Goal: Browse casually: Explore the website without a specific task or goal

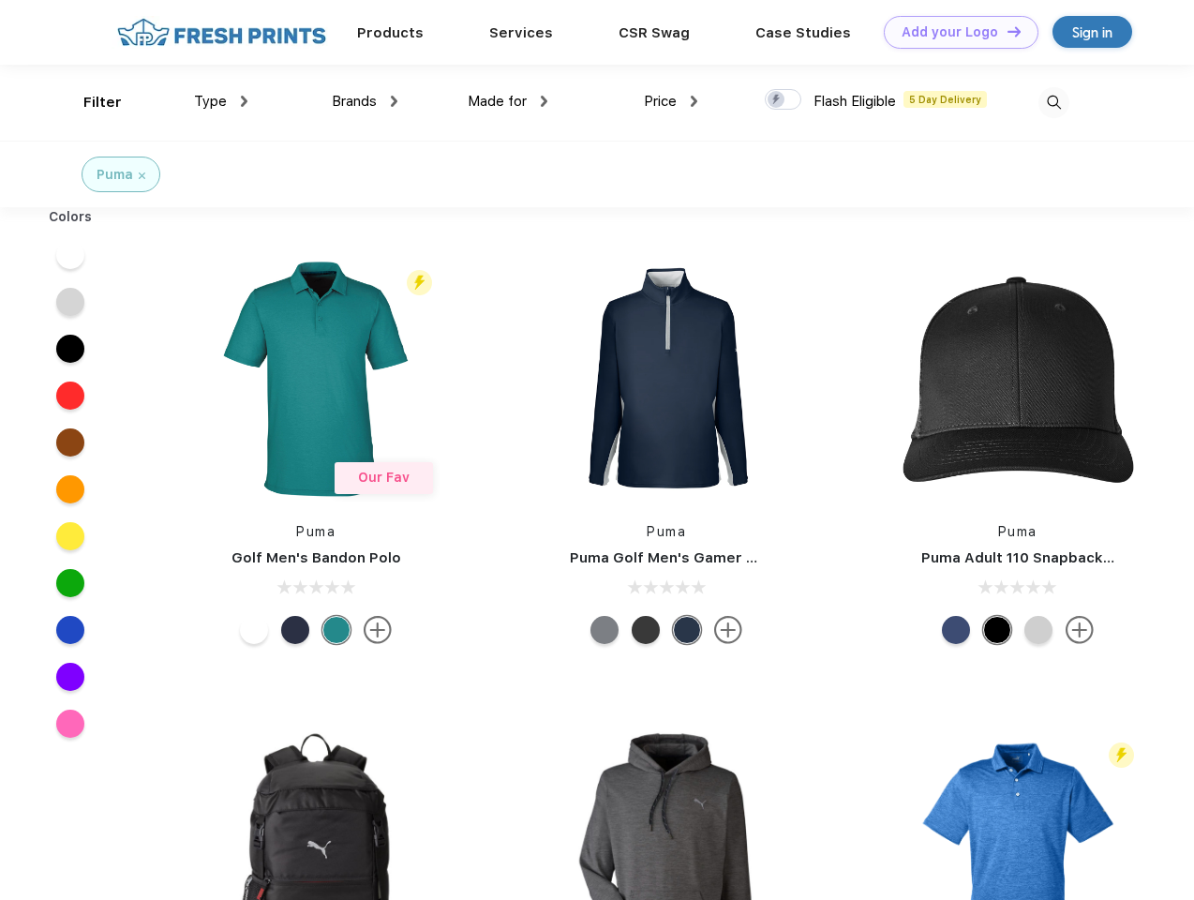
click at [954, 32] on link "Add your Logo Design Tool" at bounding box center [961, 32] width 155 height 33
click at [0, 0] on div "Design Tool" at bounding box center [0, 0] width 0 height 0
click at [1005, 31] on link "Add your Logo Design Tool" at bounding box center [961, 32] width 155 height 33
click at [90, 102] on div "Filter" at bounding box center [102, 103] width 38 height 22
click at [221, 101] on span "Type" at bounding box center [210, 101] width 33 height 17
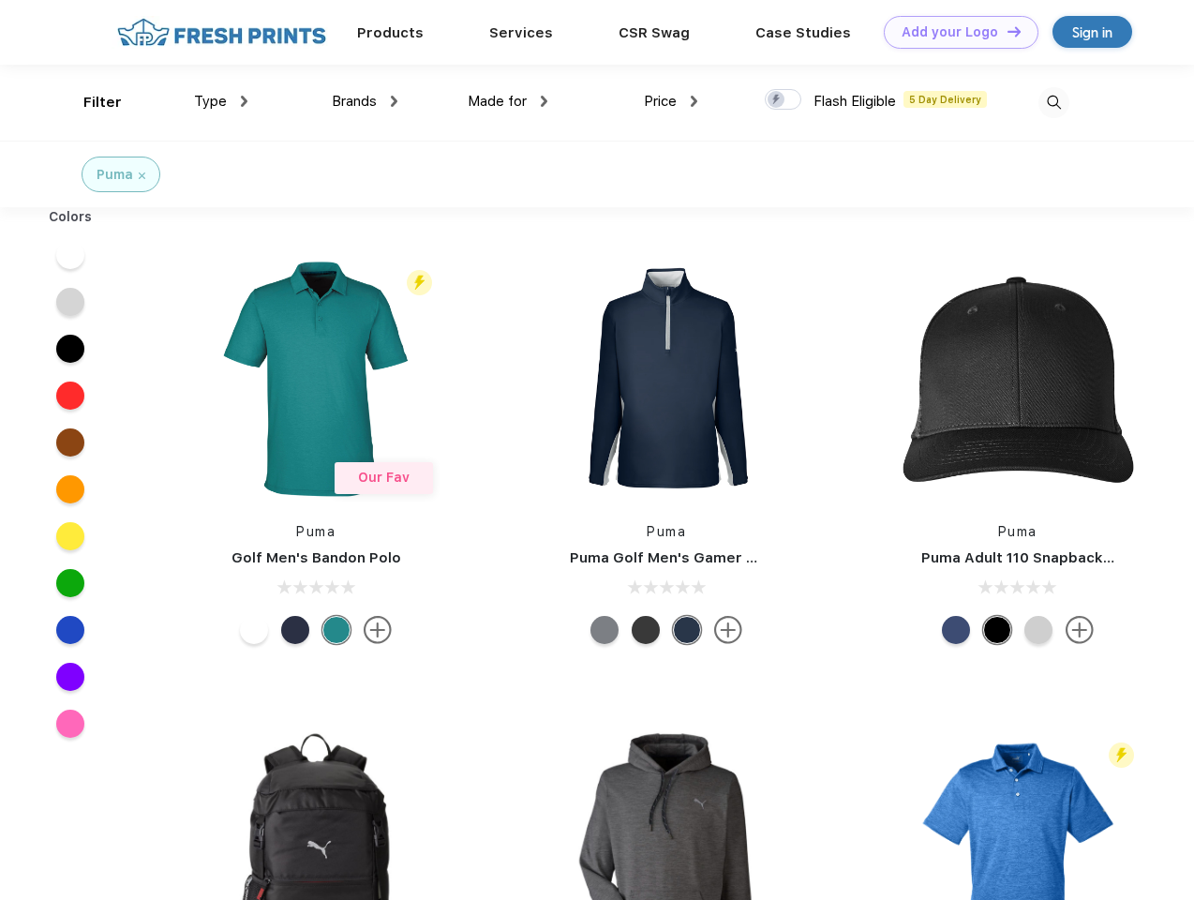
click at [365, 101] on span "Brands" at bounding box center [354, 101] width 45 height 17
click at [508, 101] on span "Made for" at bounding box center [497, 101] width 59 height 17
click at [671, 101] on span "Price" at bounding box center [660, 101] width 33 height 17
click at [783, 100] on div at bounding box center [783, 99] width 37 height 21
click at [777, 100] on input "checkbox" at bounding box center [771, 94] width 12 height 12
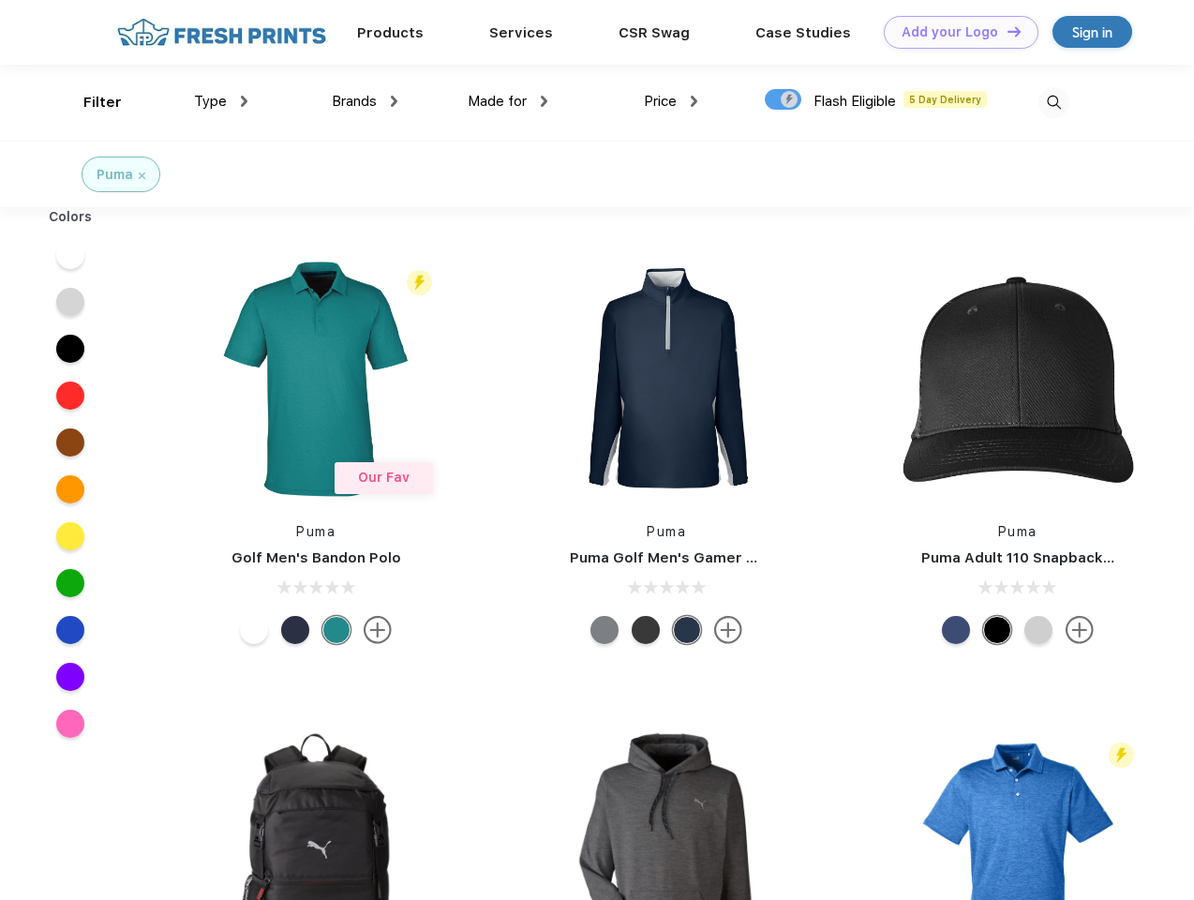
click at [1053, 102] on img at bounding box center [1053, 102] width 31 height 31
